Goal: Task Accomplishment & Management: Manage account settings

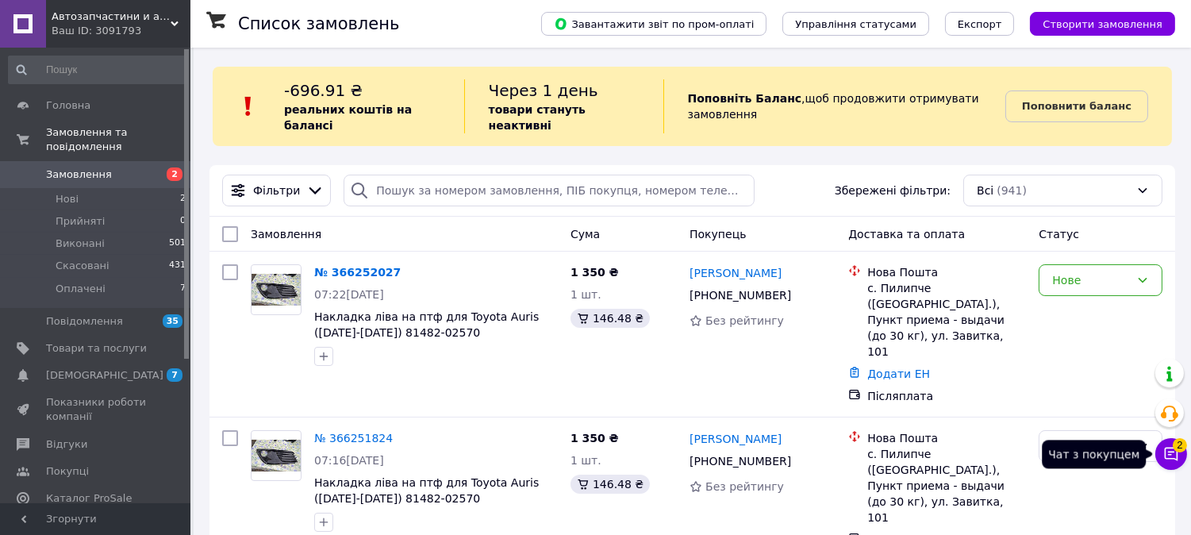
click at [1177, 450] on span "2" at bounding box center [1180, 445] width 14 height 14
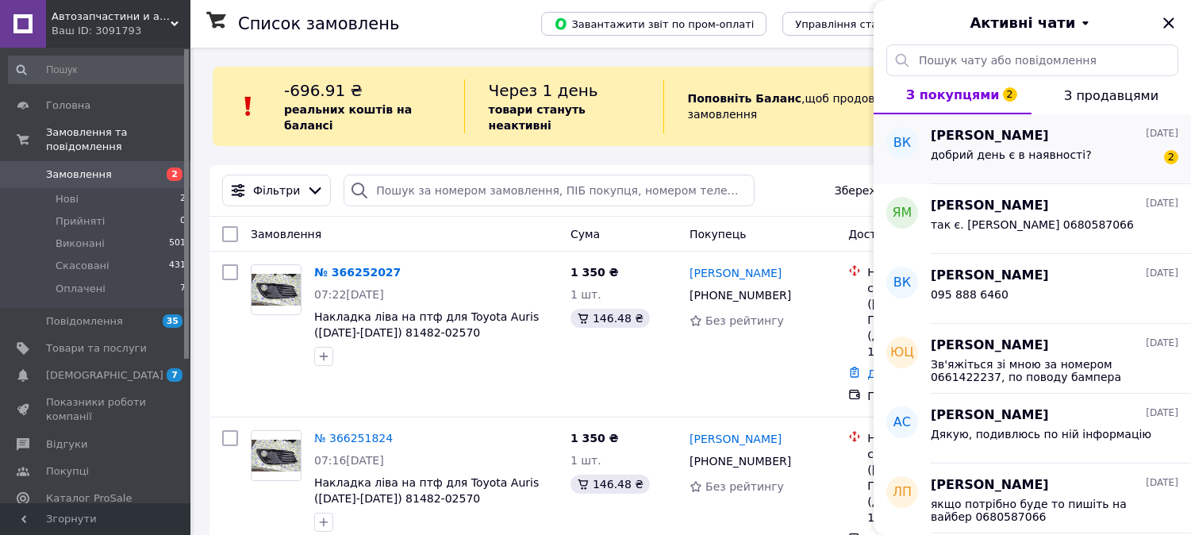
click at [998, 155] on span "добрий день є в наявності?" at bounding box center [1011, 154] width 161 height 13
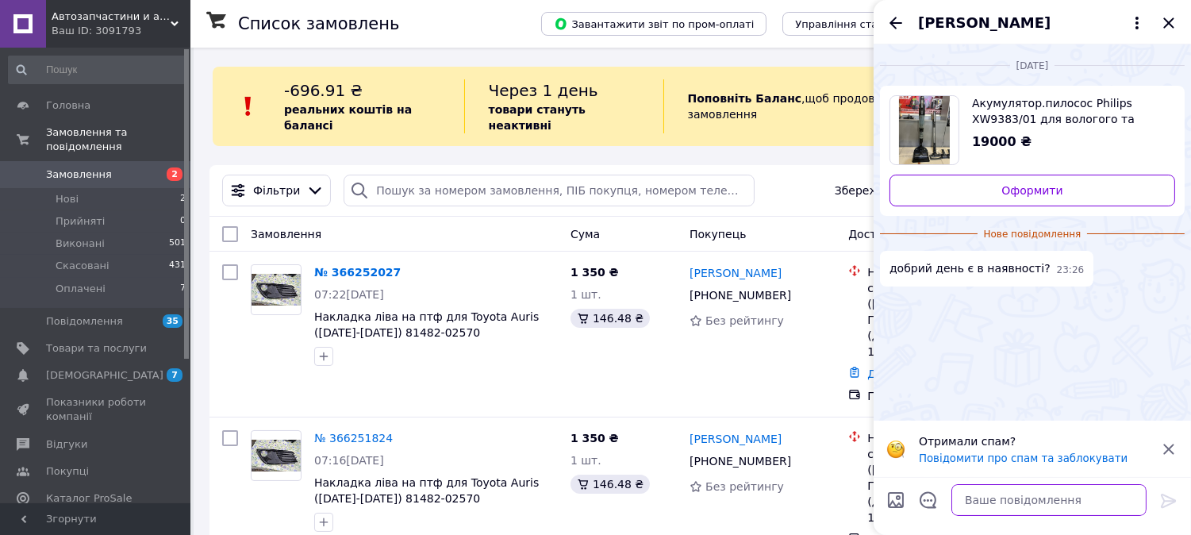
click at [1012, 498] on textarea at bounding box center [1048, 500] width 195 height 32
type textarea "n"
type textarea "так є"
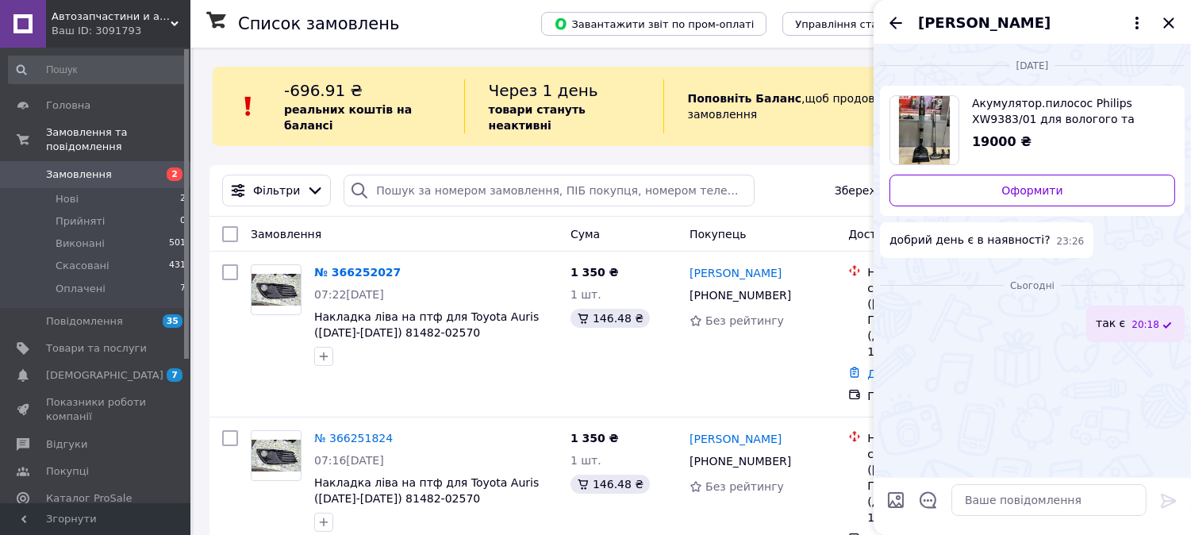
click at [100, 161] on link "Замовлення 2" at bounding box center [97, 174] width 195 height 27
click at [1179, 27] on div "Виктория Капуловська" at bounding box center [1032, 22] width 317 height 44
click at [1170, 17] on icon "Закрити" at bounding box center [1168, 22] width 19 height 19
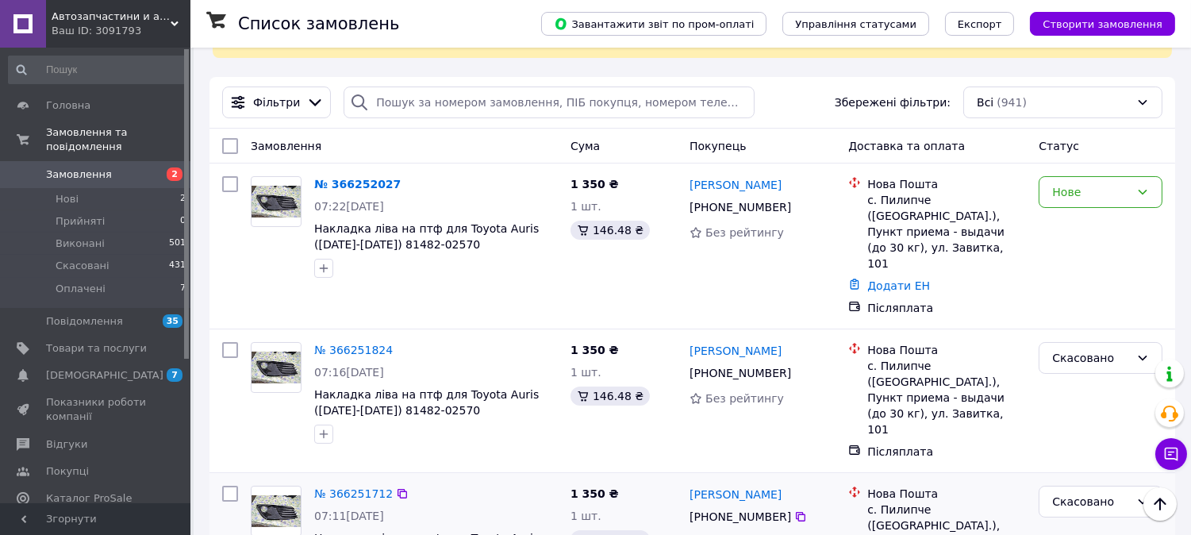
scroll to position [264, 0]
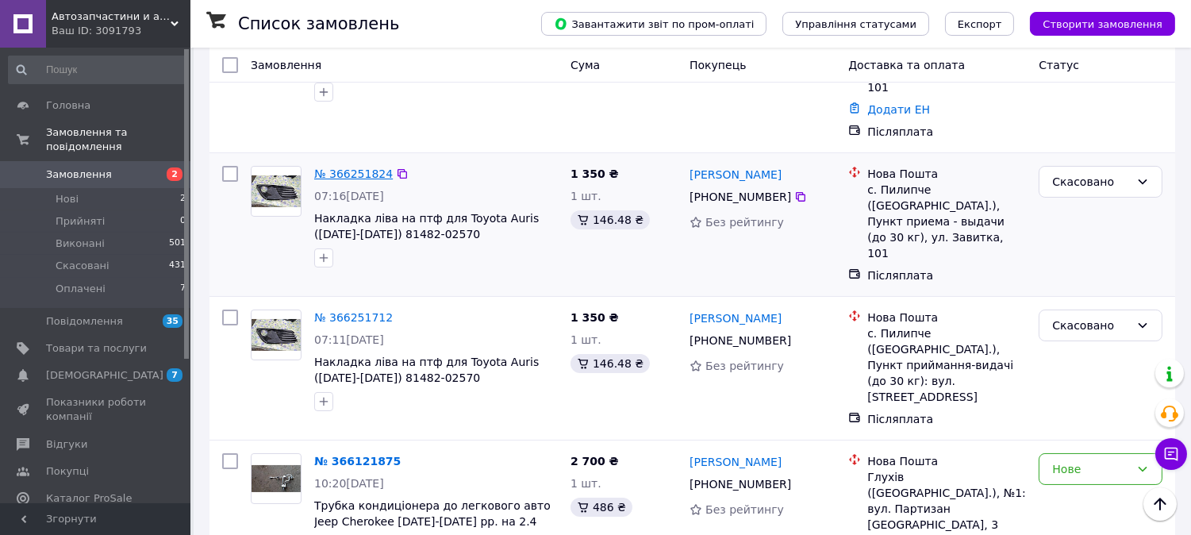
click at [340, 167] on link "№ 366251824" at bounding box center [353, 173] width 79 height 13
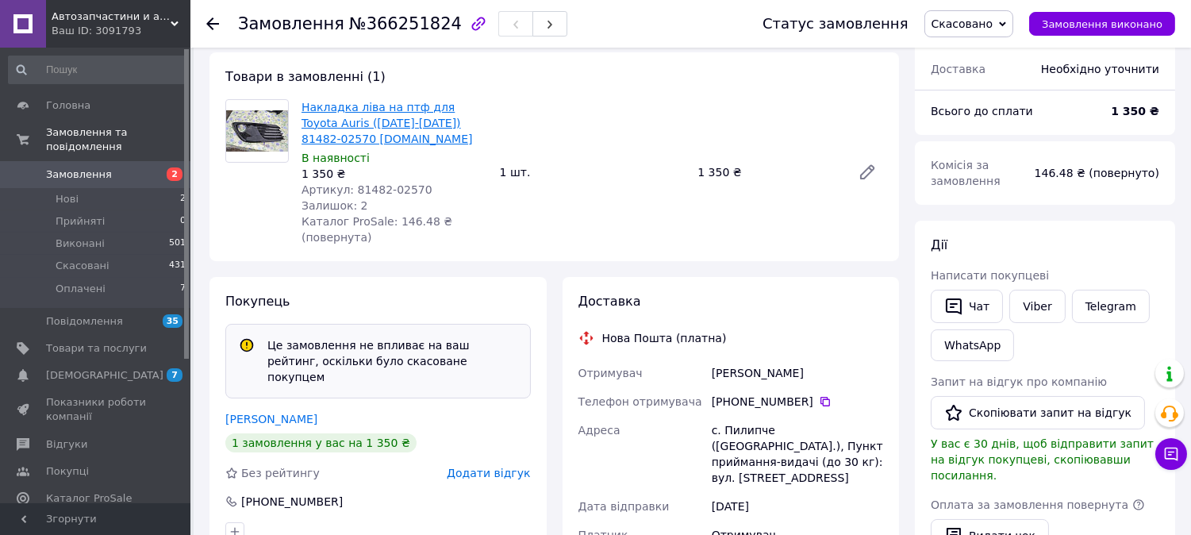
scroll to position [88, 0]
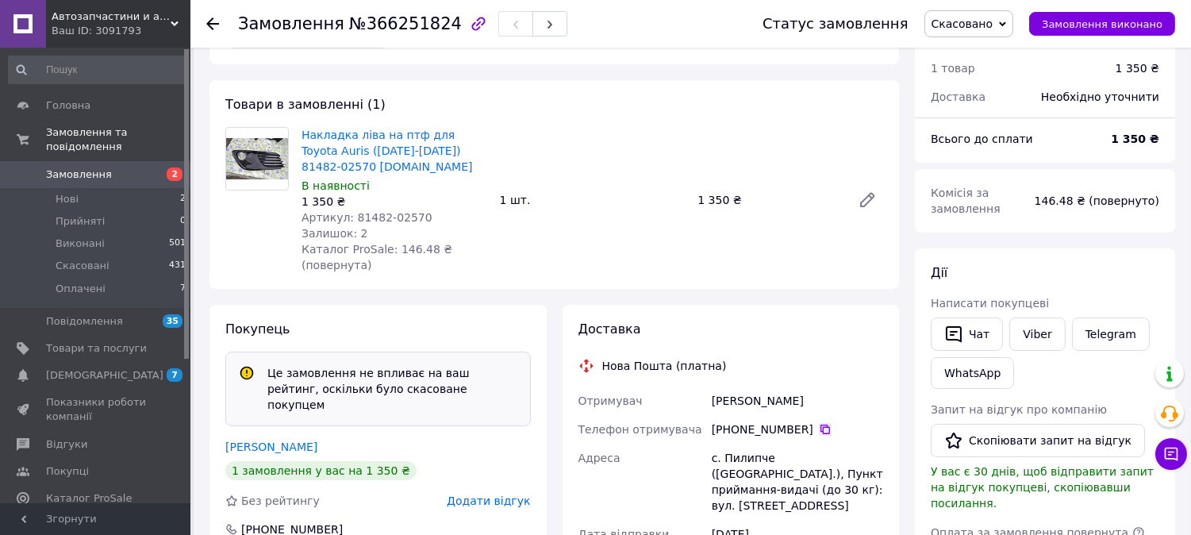
click at [820, 426] on icon at bounding box center [825, 430] width 10 height 10
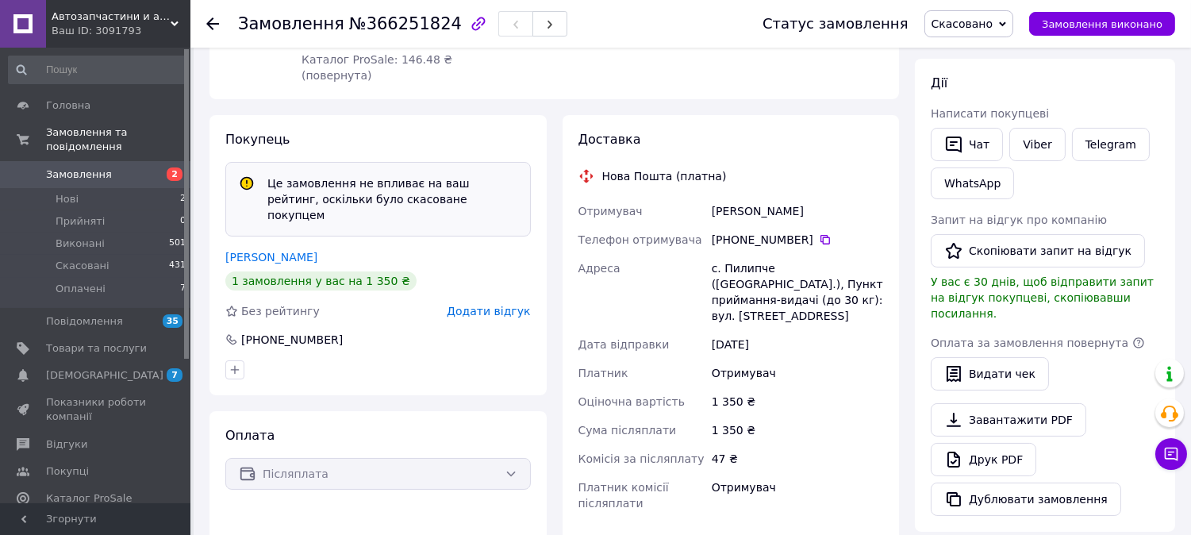
scroll to position [176, 0]
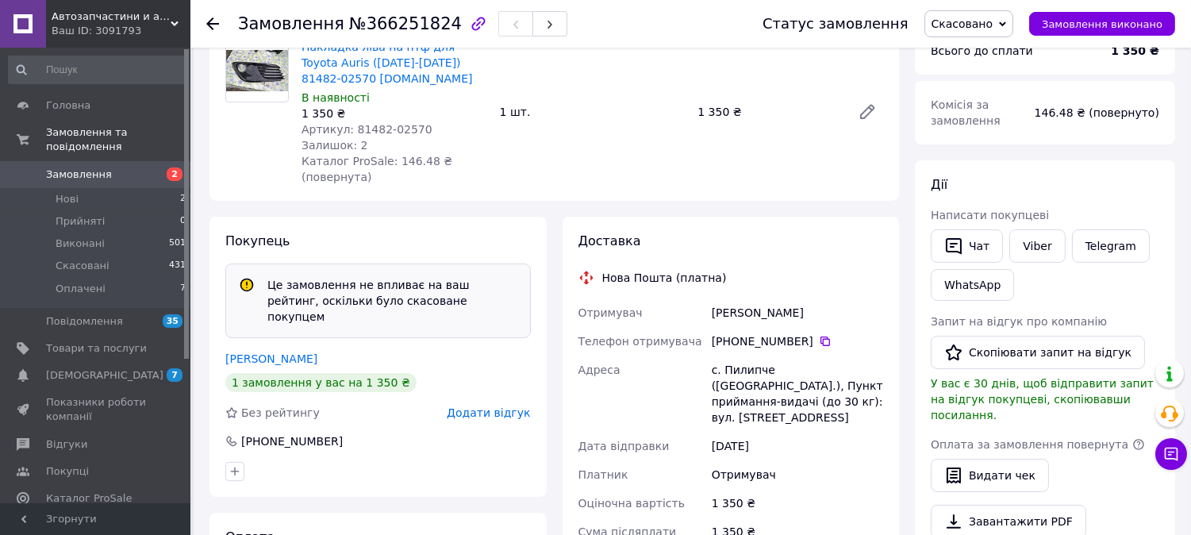
click at [78, 161] on link "Замовлення 2" at bounding box center [97, 174] width 195 height 27
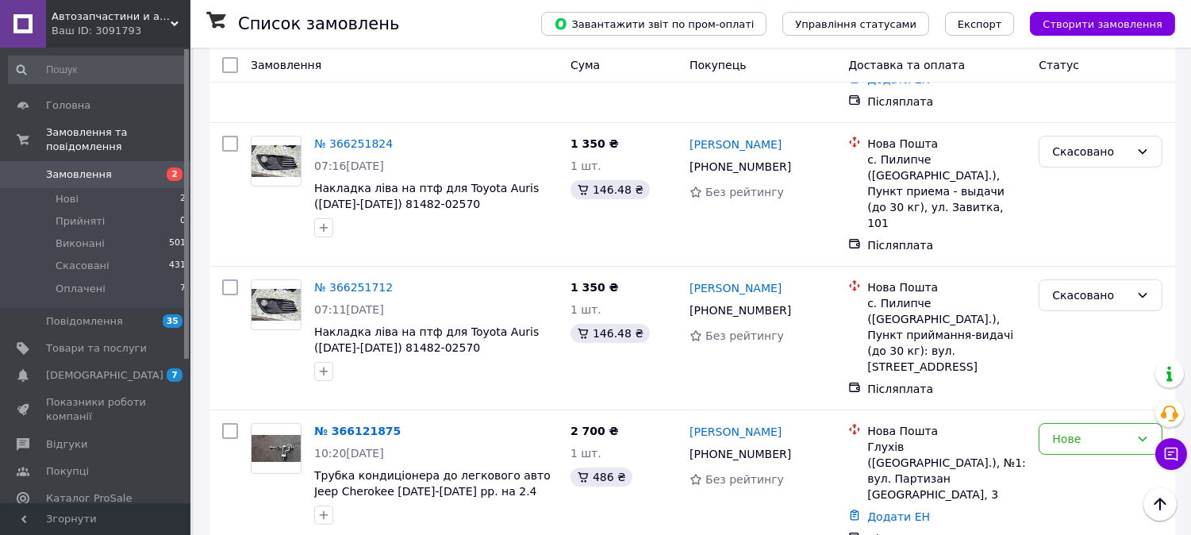
scroll to position [264, 0]
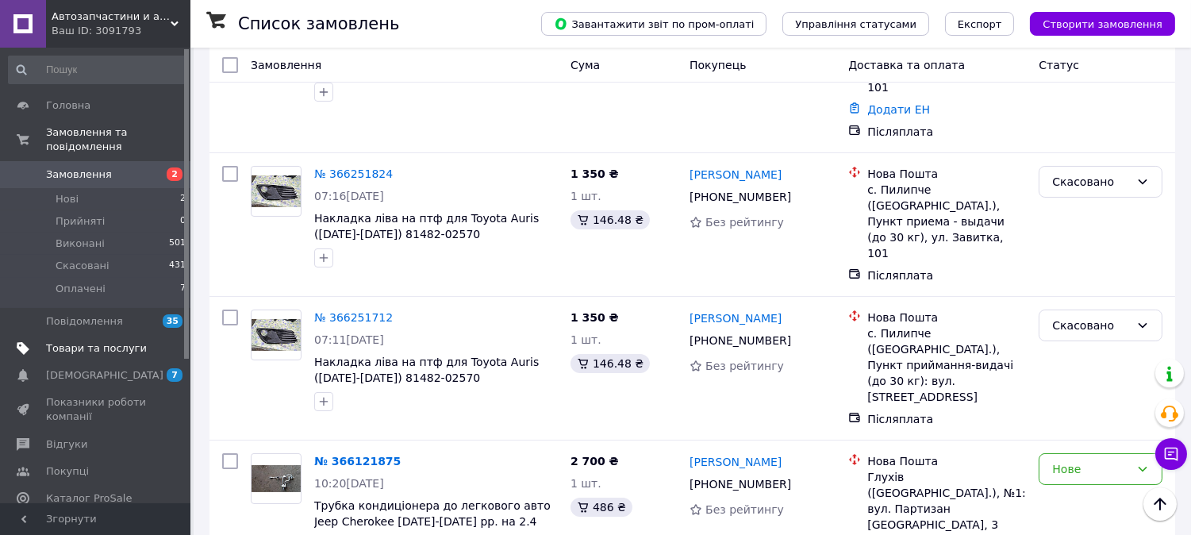
click at [75, 341] on span "Товари та послуги" at bounding box center [96, 348] width 101 height 14
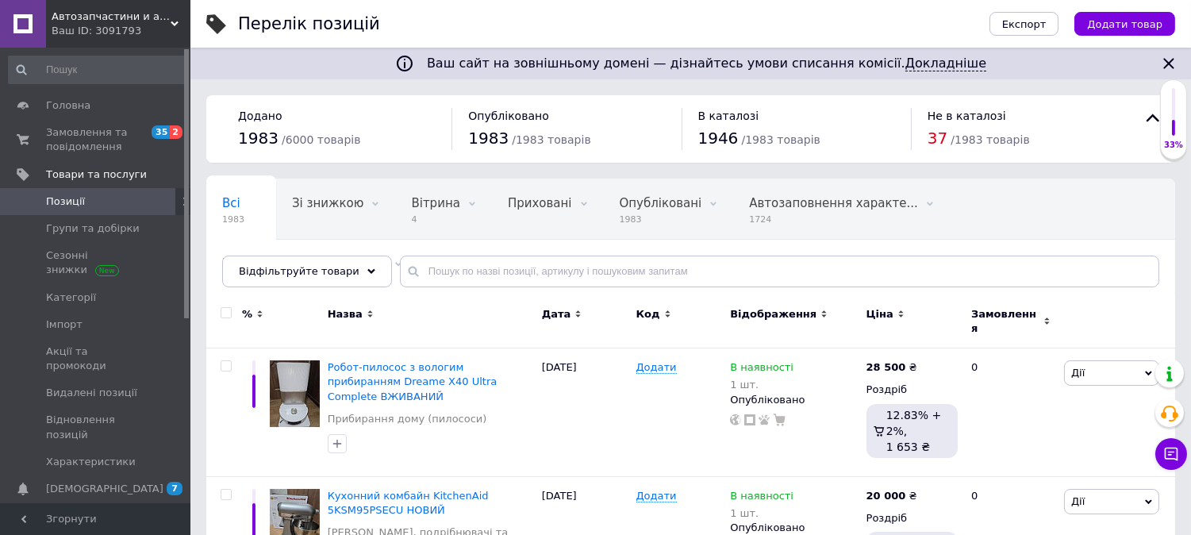
click at [84, 188] on link "Позиції" at bounding box center [97, 201] width 195 height 27
click at [68, 296] on span "Категорії" at bounding box center [71, 297] width 50 height 14
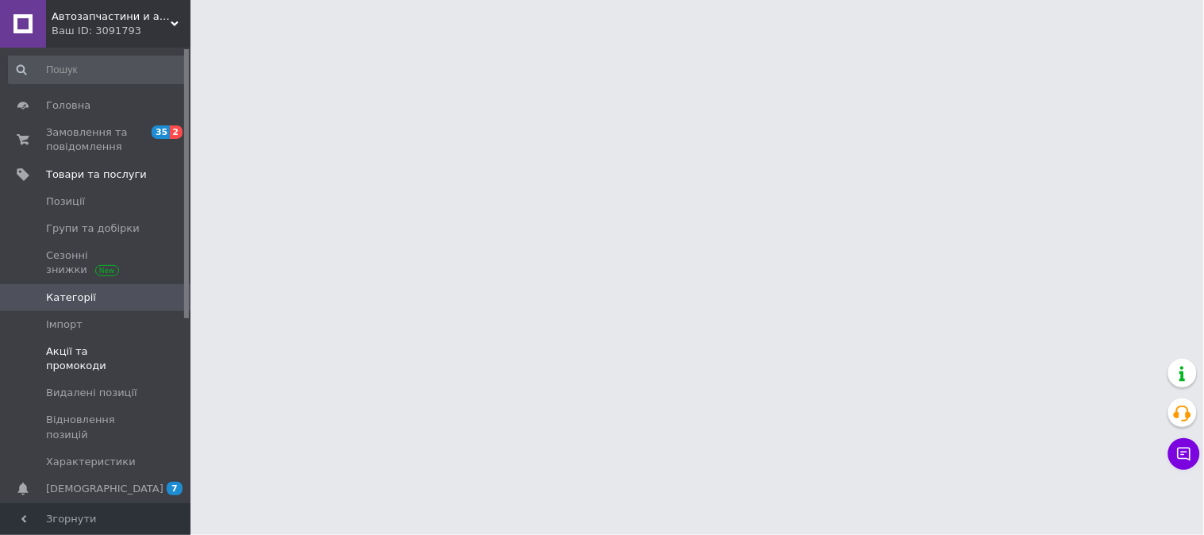
click at [67, 342] on link "Акції та промокоди" at bounding box center [97, 358] width 195 height 41
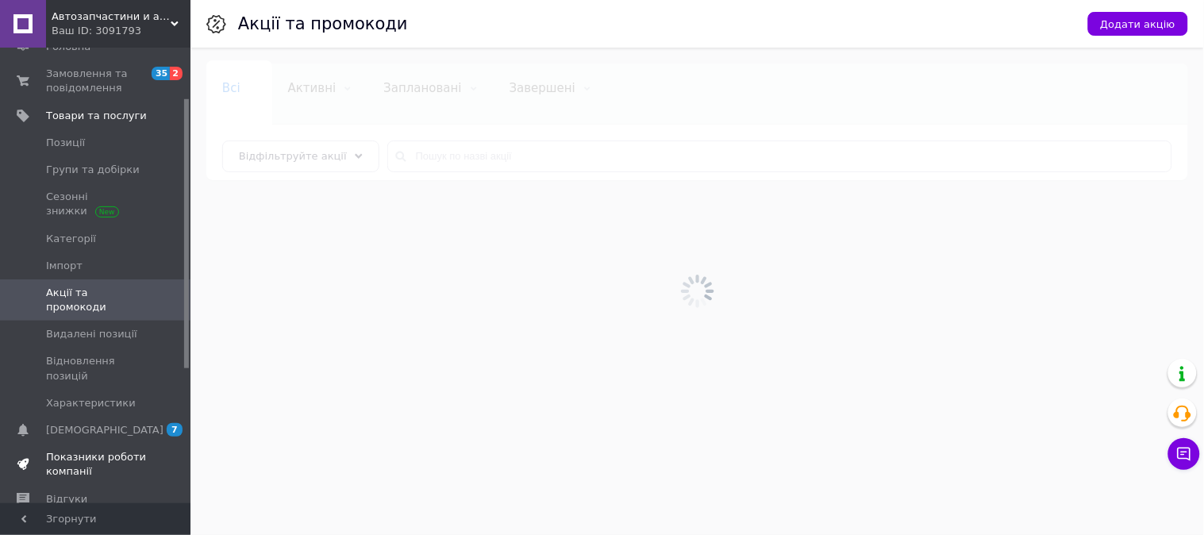
scroll to position [88, 0]
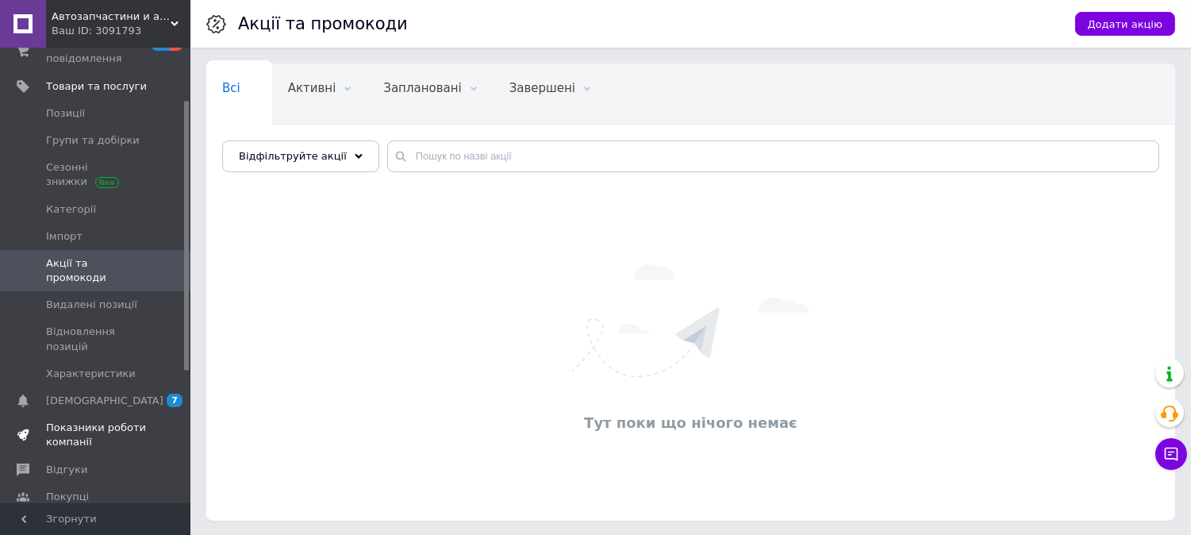
click at [80, 421] on span "Показники роботи компанії" at bounding box center [96, 435] width 101 height 29
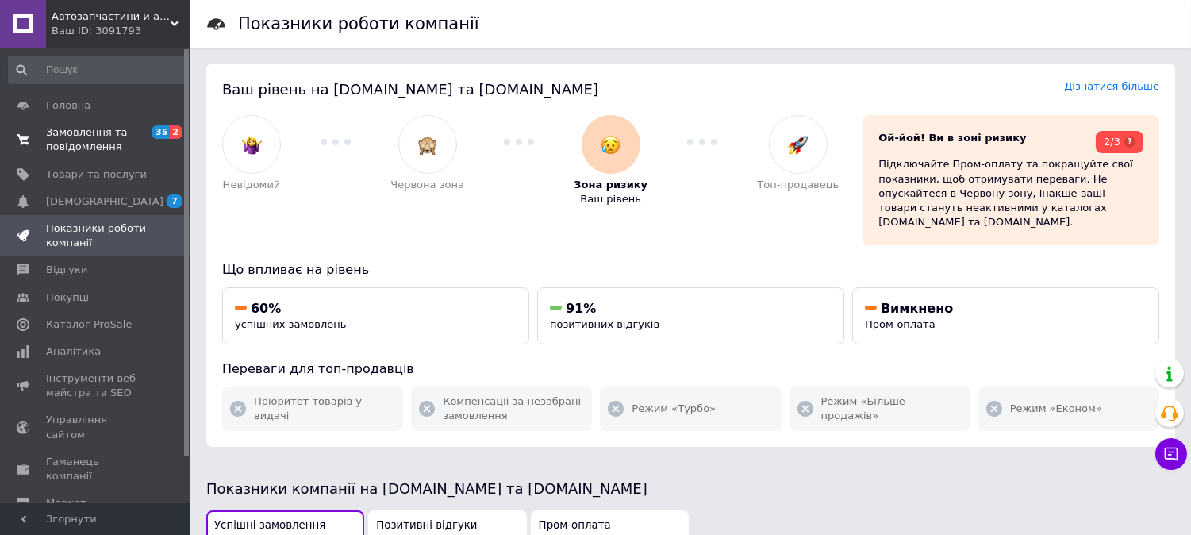
click at [80, 125] on span "Замовлення та повідомлення" at bounding box center [96, 139] width 101 height 29
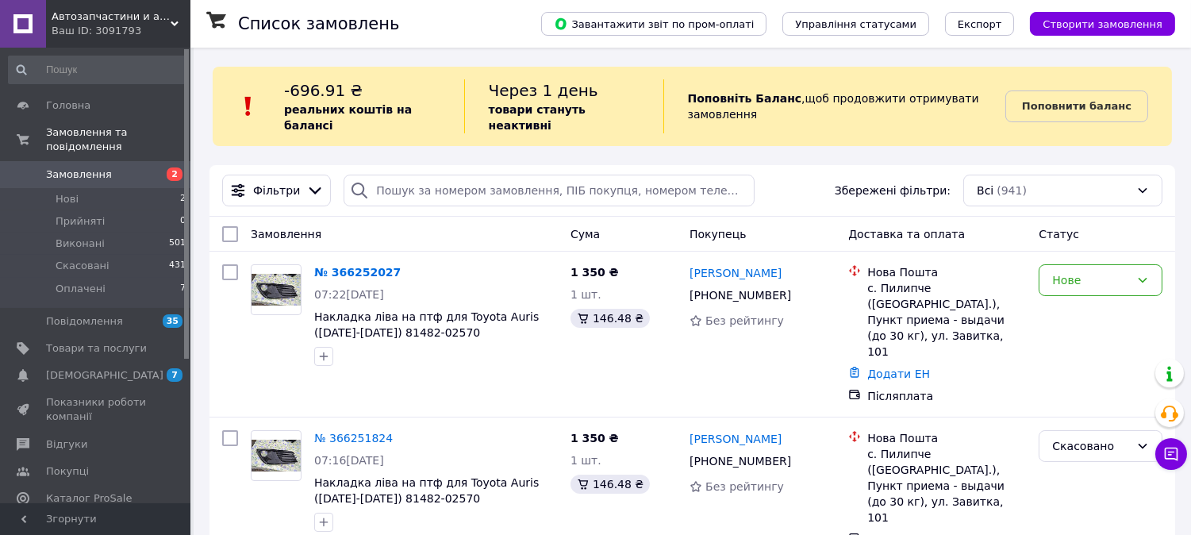
click at [81, 167] on span "Замовлення" at bounding box center [79, 174] width 66 height 14
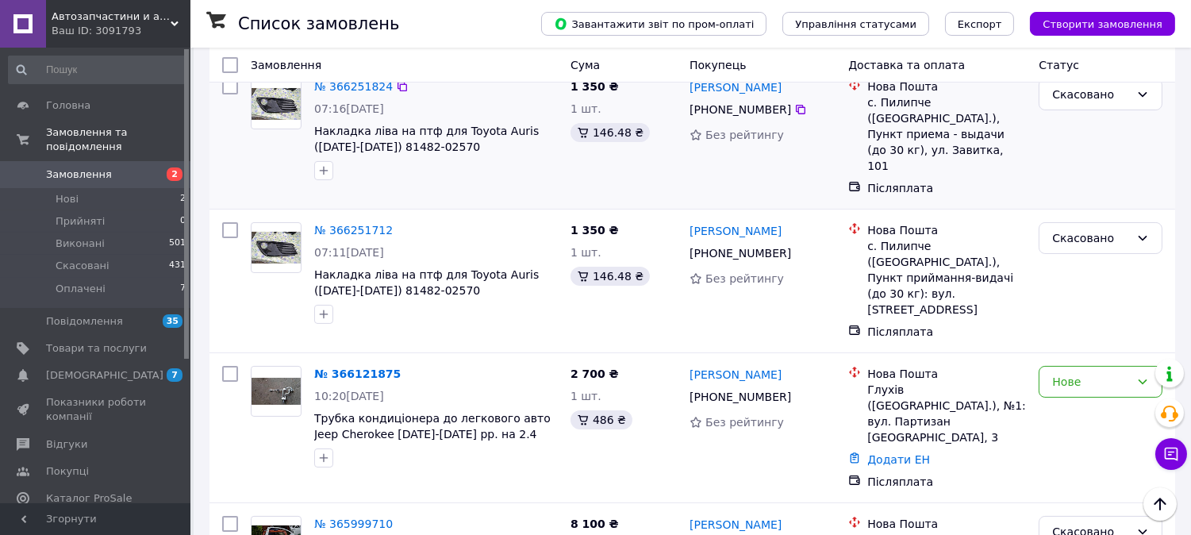
scroll to position [352, 0]
click at [91, 167] on span "Замовлення" at bounding box center [79, 174] width 66 height 14
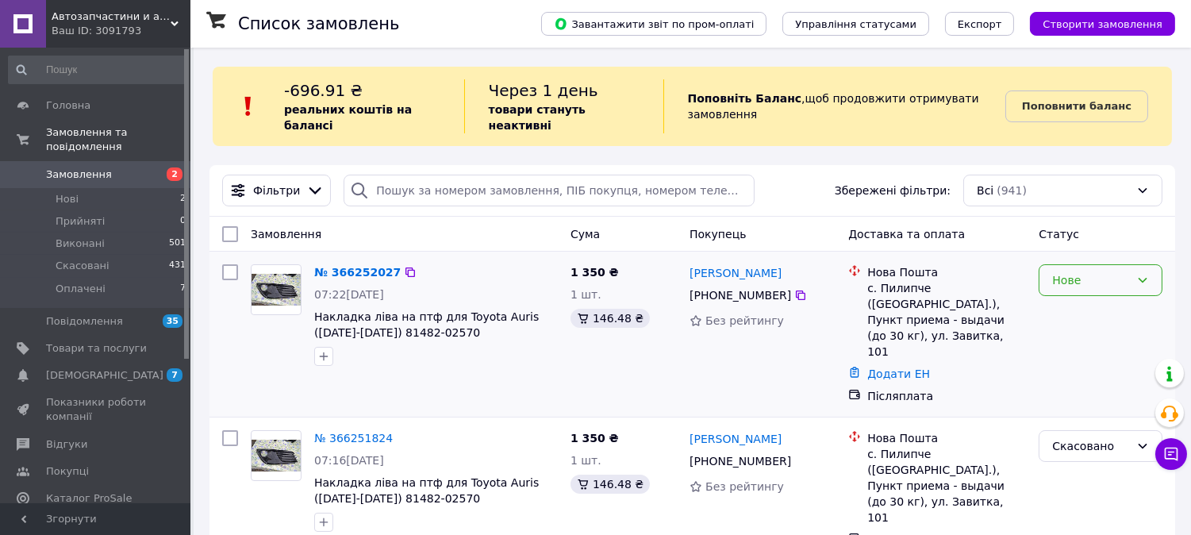
click at [1132, 267] on div "Нове" at bounding box center [1101, 280] width 124 height 32
click at [1079, 296] on li "Прийнято" at bounding box center [1101, 299] width 122 height 29
